Goal: Information Seeking & Learning: Check status

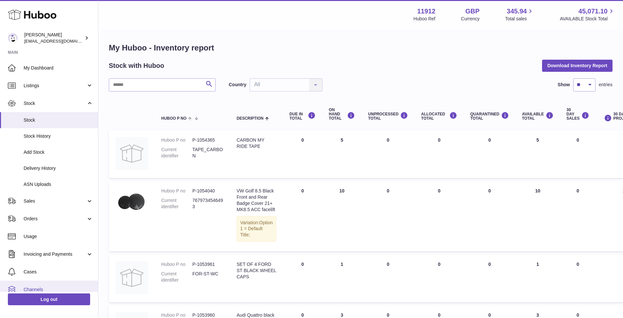
scroll to position [36, 0]
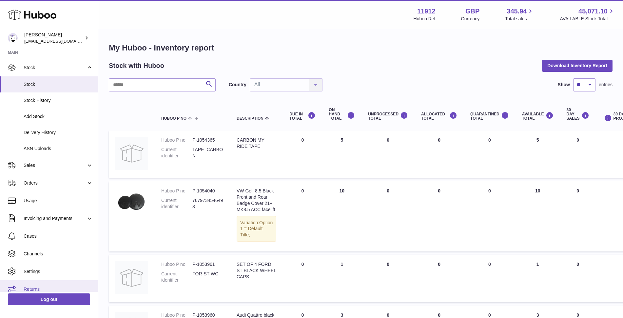
click at [38, 285] on link "Returns" at bounding box center [49, 289] width 98 height 18
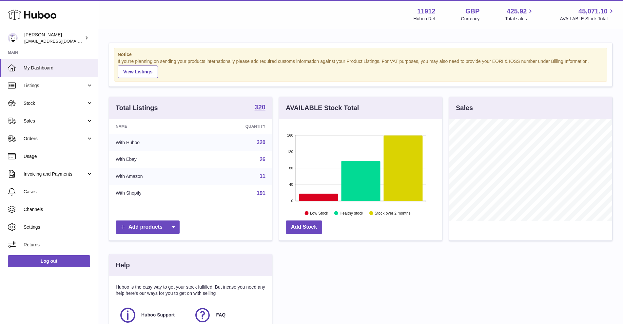
scroll to position [327749, 327688]
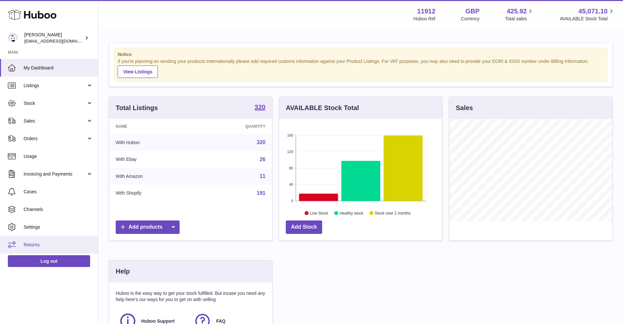
click at [31, 249] on link "Returns" at bounding box center [49, 245] width 98 height 18
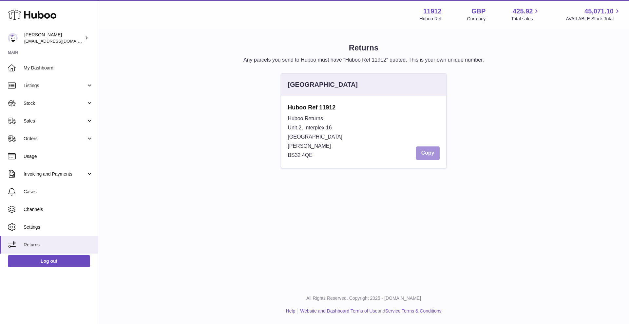
click at [426, 150] on button "Copy" at bounding box center [428, 153] width 24 height 13
click at [43, 122] on span "Sales" at bounding box center [55, 121] width 63 height 6
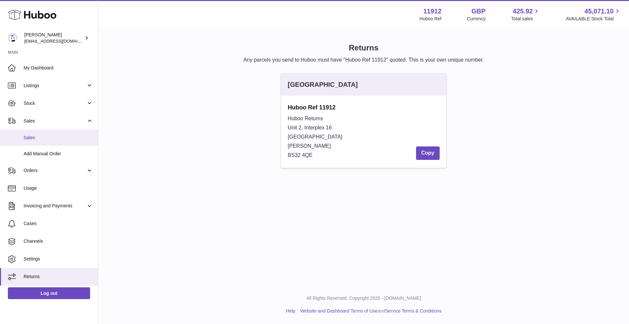
click at [38, 137] on span "Sales" at bounding box center [59, 138] width 70 height 6
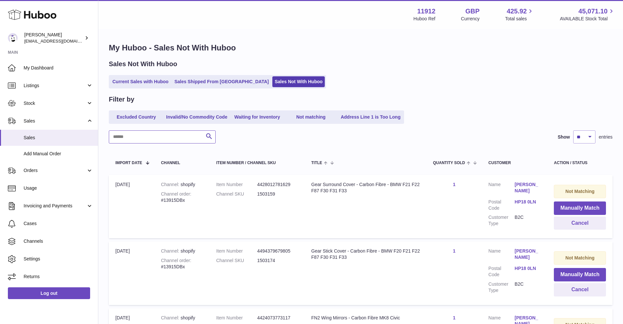
click at [159, 133] on input "text" at bounding box center [162, 136] width 107 height 13
type input "*****"
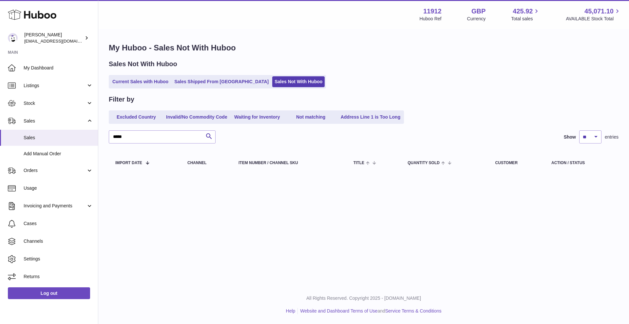
click at [198, 90] on div "My Huboo - Sales Not With Huboo Sales Not With Huboo Current Sales with Huboo S…" at bounding box center [363, 109] width 531 height 159
click at [202, 83] on link "Sales Shipped From [GEOGRAPHIC_DATA]" at bounding box center [221, 81] width 99 height 11
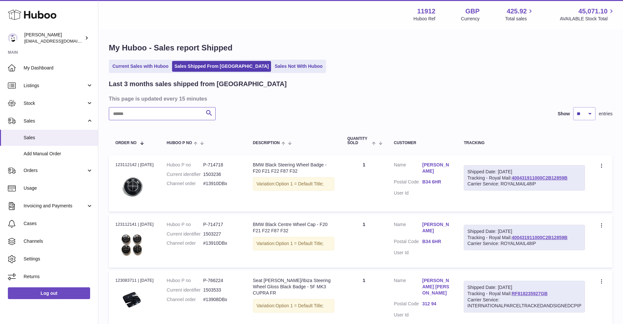
click at [142, 117] on input "text" at bounding box center [162, 113] width 107 height 13
paste input "**********"
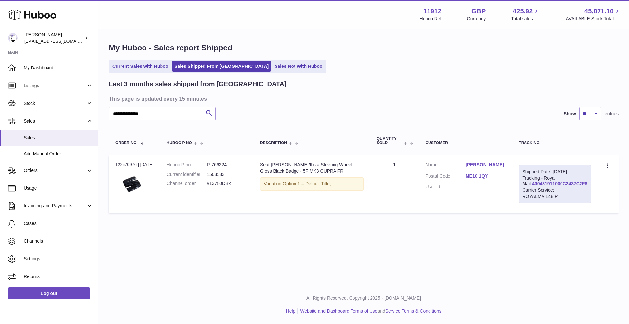
click at [558, 187] on link "400431911000C2437C2F8" at bounding box center [559, 183] width 55 height 5
drag, startPoint x: 152, startPoint y: 116, endPoint x: 73, endPoint y: 105, distance: 79.7
click at [72, 110] on div "**********" at bounding box center [314, 162] width 629 height 324
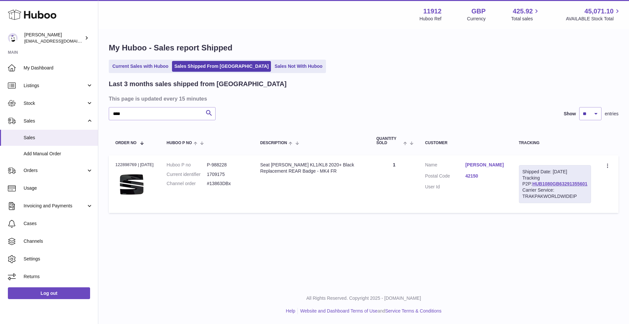
click at [487, 178] on link "42150" at bounding box center [486, 176] width 40 height 6
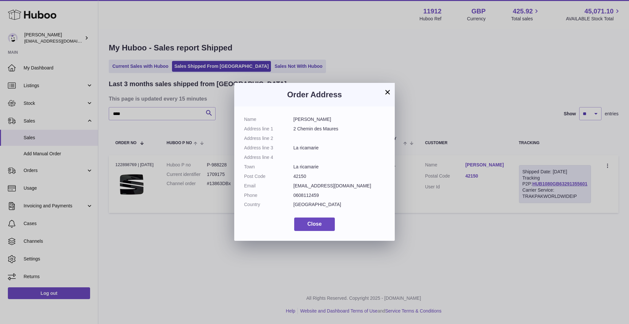
click at [392, 89] on div "× Order Address Name Rabah Bougaa Address line 1 2 Chemin des Maures Address li…" at bounding box center [314, 162] width 161 height 158
click at [389, 92] on button "×" at bounding box center [388, 92] width 8 height 8
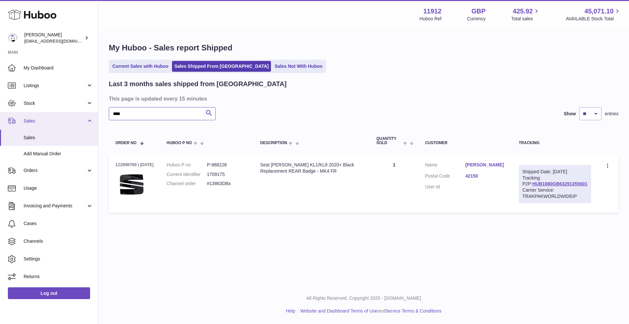
drag, startPoint x: 137, startPoint y: 111, endPoint x: 62, endPoint y: 112, distance: 75.1
click at [61, 112] on div "Huboo Zahoor Azam info@carbonmyride.com Main My Dashboard Listings Not with Hub…" at bounding box center [314, 162] width 629 height 324
type input "****"
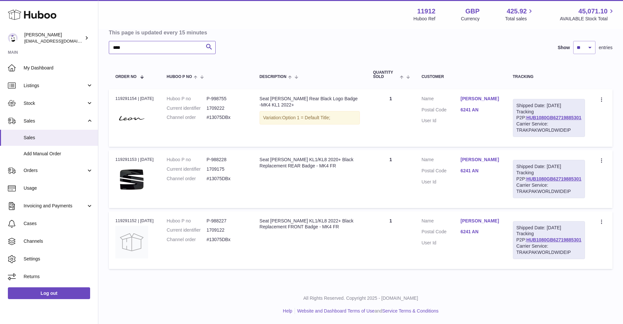
scroll to position [82, 0]
click at [601, 158] on icon at bounding box center [603, 161] width 8 height 7
click at [582, 182] on li "Duplicate Order" at bounding box center [574, 189] width 66 height 14
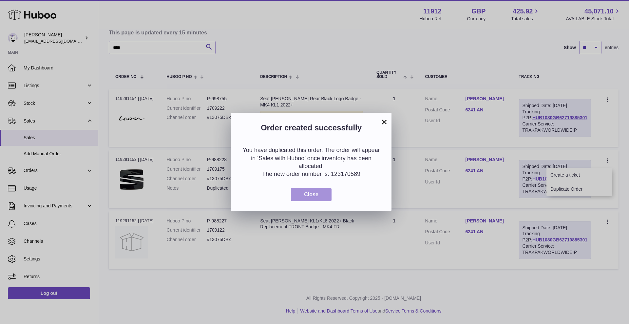
click at [323, 190] on button "Close" at bounding box center [311, 194] width 41 height 13
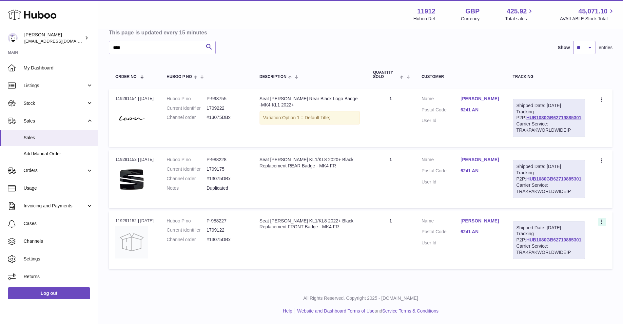
click at [602, 220] on icon at bounding box center [601, 222] width 1 height 4
click at [575, 246] on li "Duplicate Order" at bounding box center [574, 250] width 66 height 14
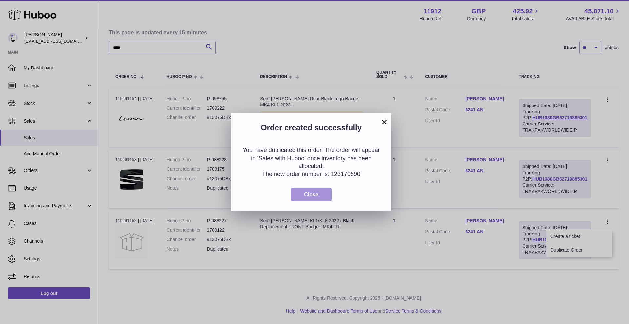
click at [318, 195] on span "Close" at bounding box center [311, 195] width 14 height 6
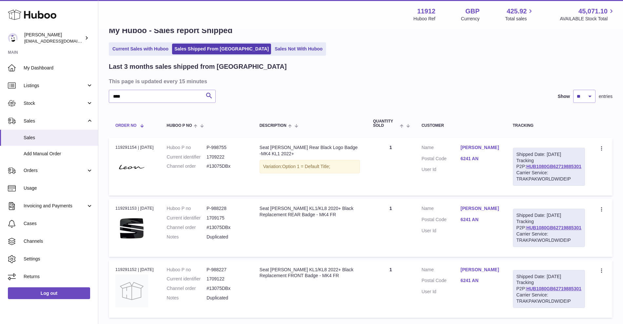
scroll to position [0, 0]
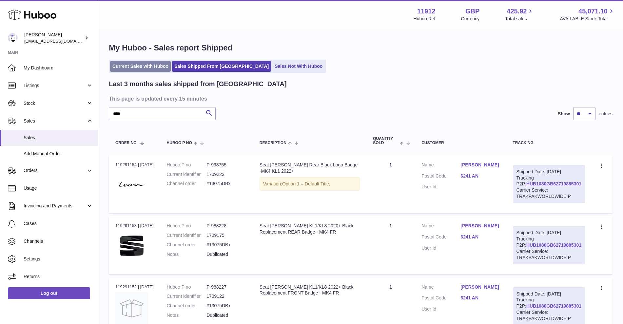
click at [130, 63] on link "Current Sales with Huboo" at bounding box center [140, 66] width 61 height 11
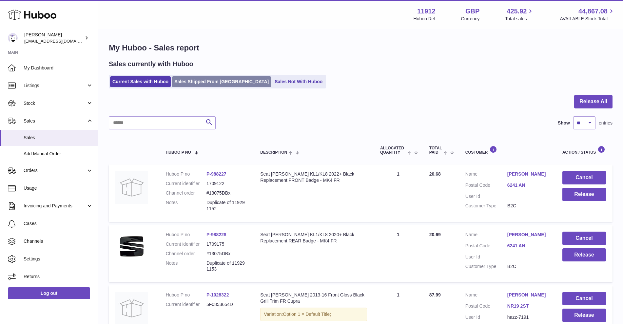
click at [193, 79] on link "Sales Shipped From [GEOGRAPHIC_DATA]" at bounding box center [221, 81] width 99 height 11
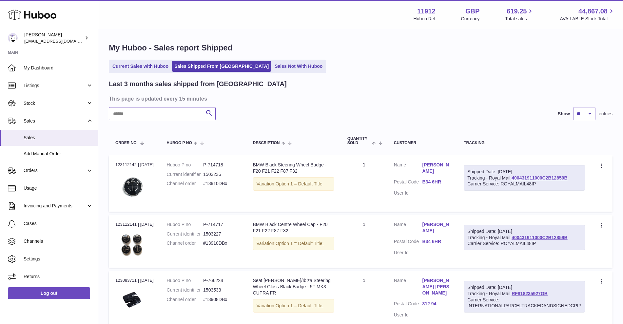
click at [176, 119] on input "text" at bounding box center [162, 113] width 107 height 13
paste input "********"
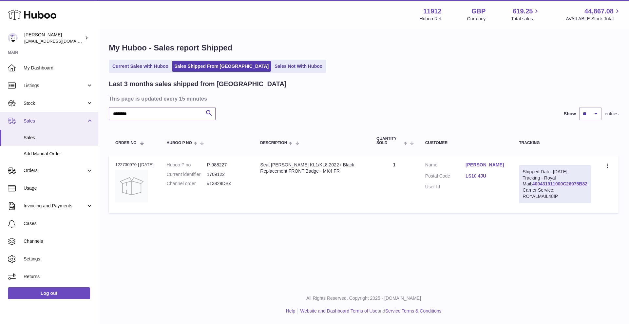
drag, startPoint x: 152, startPoint y: 114, endPoint x: 95, endPoint y: 117, distance: 56.8
click at [95, 117] on div "Huboo Zahoor Azam info@carbonmyride.com Main My Dashboard Listings Not with Hub…" at bounding box center [314, 162] width 629 height 324
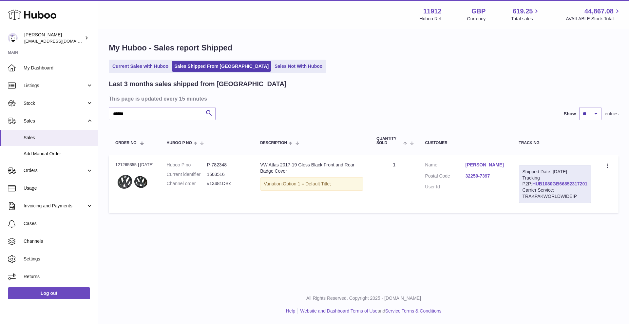
click at [483, 176] on link "32259-7397" at bounding box center [486, 176] width 40 height 6
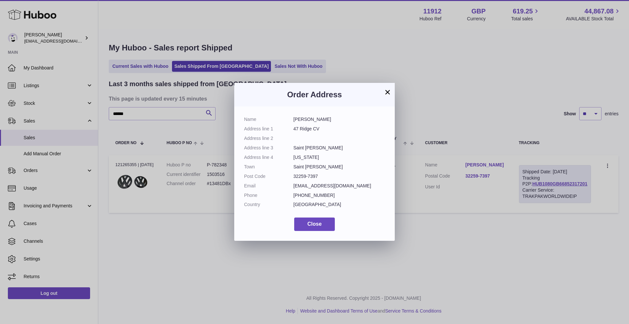
click at [389, 93] on button "×" at bounding box center [388, 92] width 8 height 8
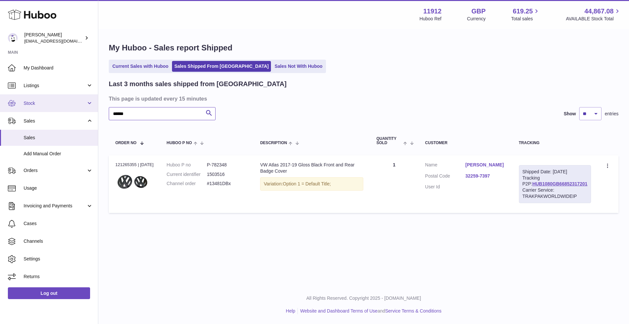
drag, startPoint x: 149, startPoint y: 114, endPoint x: 70, endPoint y: 106, distance: 79.0
click at [70, 106] on div "Huboo Zahoor Azam info@carbonmyride.com Main My Dashboard Listings Not with Hub…" at bounding box center [314, 162] width 629 height 324
paste input "*******"
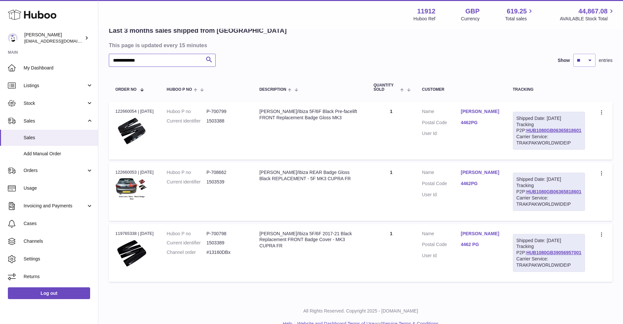
scroll to position [79, 0]
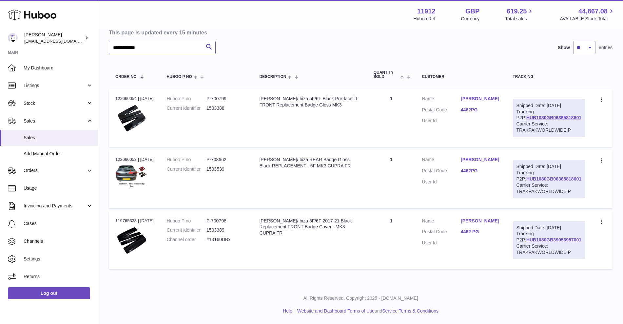
type input "**********"
click at [548, 179] on link "HUB1080GB06365818601" at bounding box center [554, 178] width 55 height 5
